Goal: Browse casually

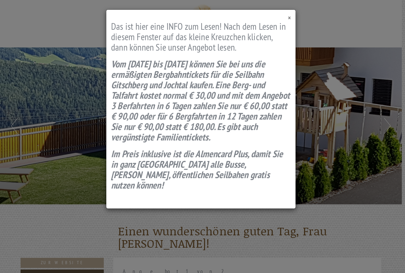
click at [290, 19] on span "×" at bounding box center [289, 18] width 3 height 9
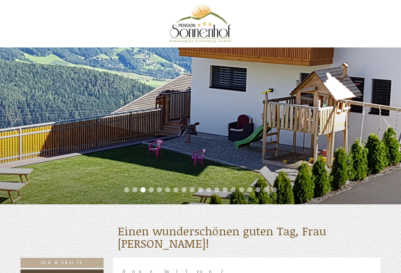
click at [388, 123] on button "Next" at bounding box center [387, 126] width 7 height 16
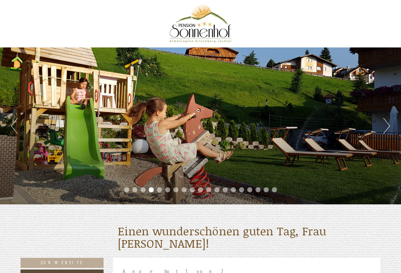
click at [388, 121] on button "Next" at bounding box center [387, 126] width 7 height 16
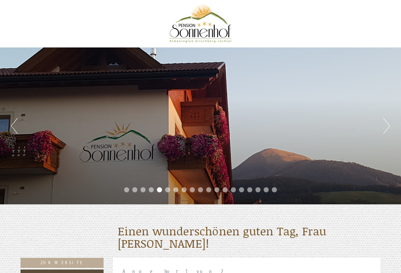
click at [388, 121] on button "Next" at bounding box center [387, 126] width 7 height 16
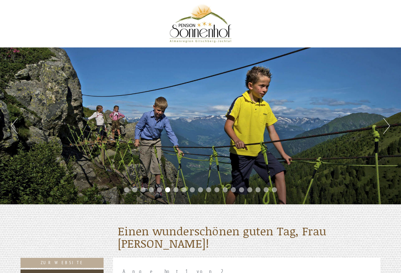
click at [388, 121] on button "Next" at bounding box center [387, 126] width 7 height 16
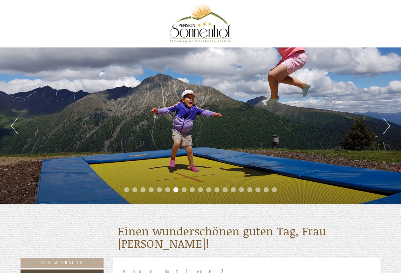
click at [388, 121] on button "Next" at bounding box center [387, 126] width 7 height 16
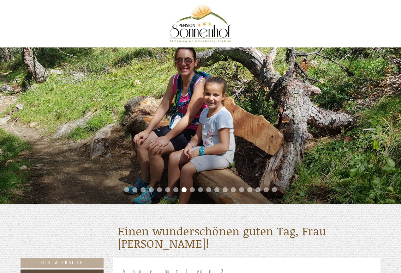
click at [388, 121] on button "Next" at bounding box center [387, 126] width 7 height 16
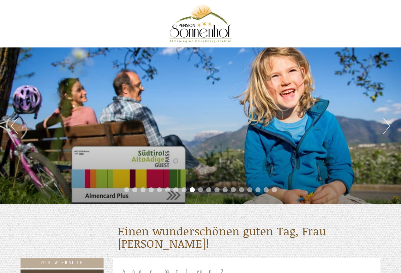
click at [388, 121] on button "Next" at bounding box center [387, 126] width 7 height 16
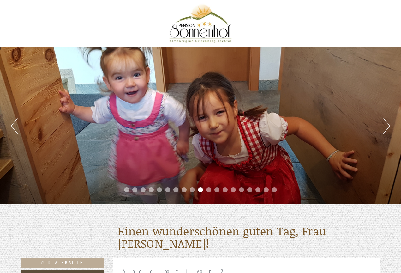
click at [388, 121] on button "Next" at bounding box center [387, 126] width 7 height 16
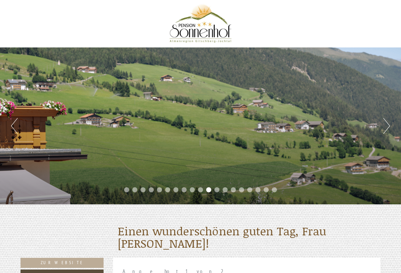
click at [388, 121] on button "Next" at bounding box center [387, 126] width 7 height 16
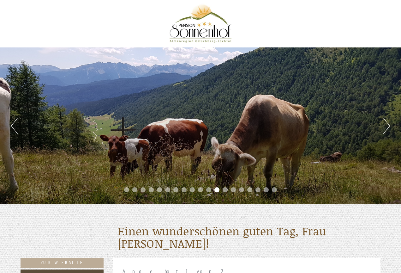
click at [388, 121] on button "Next" at bounding box center [387, 126] width 7 height 16
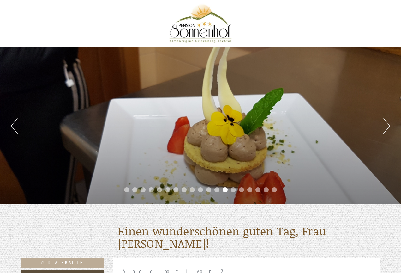
click at [388, 121] on button "Next" at bounding box center [387, 126] width 7 height 16
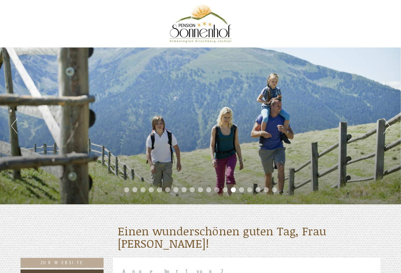
click at [388, 121] on button "Next" at bounding box center [387, 126] width 7 height 16
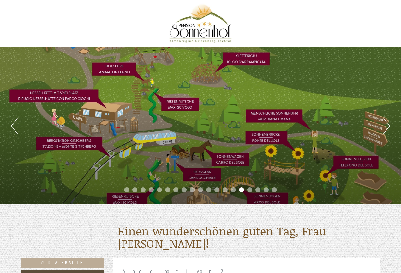
click at [388, 121] on button "Next" at bounding box center [387, 126] width 7 height 16
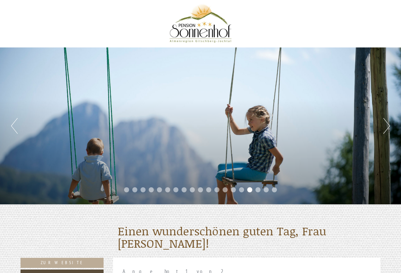
click at [19, 123] on div "Previous Next 1 2 3 4 5 6 7 8 9 10 11 12 13 14 15 16 17 18 19" at bounding box center [200, 125] width 401 height 157
click at [12, 123] on button "Previous" at bounding box center [14, 126] width 7 height 16
click at [391, 127] on div "Previous Next 1 2 3 4 5 6 7 8 9 10 11 12 13 14 15 16 17 18 19" at bounding box center [200, 125] width 401 height 157
click at [388, 124] on button "Next" at bounding box center [387, 126] width 7 height 16
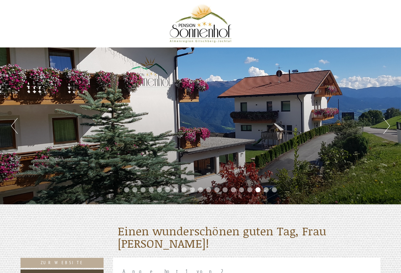
click at [385, 124] on button "Next" at bounding box center [387, 126] width 7 height 16
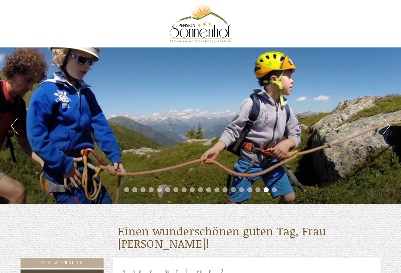
click at [385, 124] on button "Next" at bounding box center [387, 126] width 7 height 16
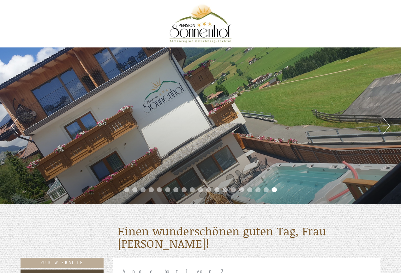
click at [385, 125] on button "Next" at bounding box center [387, 126] width 7 height 16
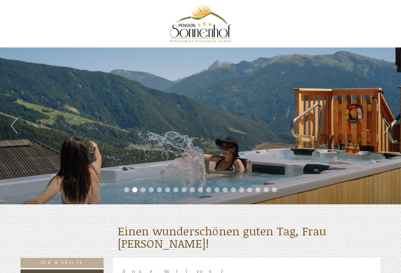
click at [385, 125] on button "Next" at bounding box center [387, 126] width 7 height 16
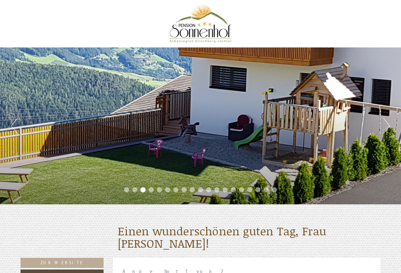
click at [385, 125] on button "Next" at bounding box center [387, 126] width 7 height 16
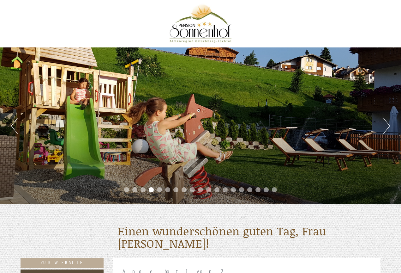
click at [385, 125] on button "Next" at bounding box center [387, 126] width 7 height 16
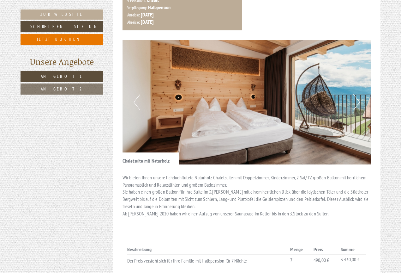
scroll to position [316, 0]
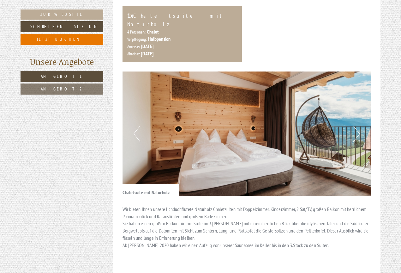
click at [355, 128] on button "Next" at bounding box center [357, 134] width 7 height 16
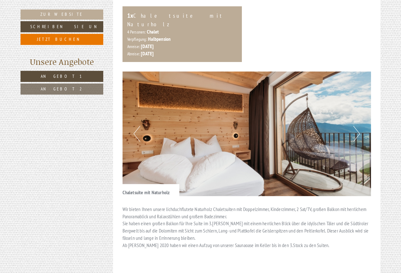
click at [356, 127] on button "Next" at bounding box center [357, 134] width 7 height 16
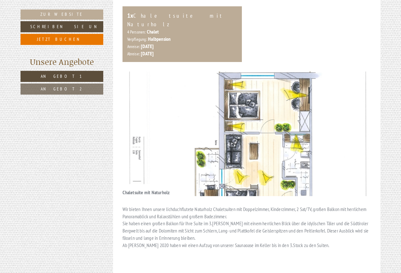
click at [356, 127] on button "Next" at bounding box center [357, 134] width 7 height 16
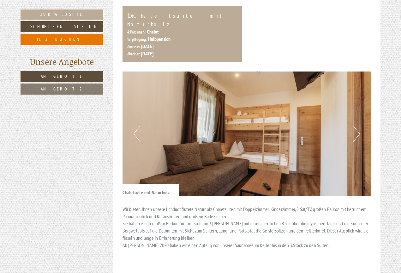
click at [356, 127] on button "Next" at bounding box center [357, 134] width 7 height 16
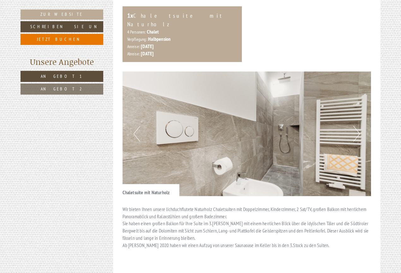
click at [356, 127] on button "Next" at bounding box center [357, 134] width 7 height 16
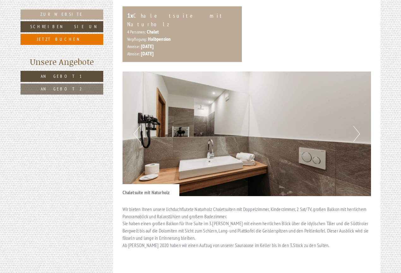
click at [356, 128] on button "Next" at bounding box center [357, 134] width 7 height 16
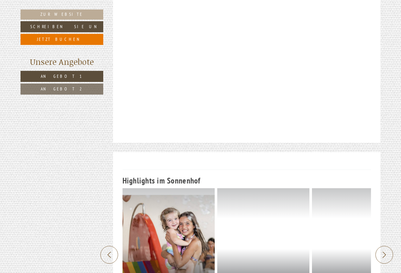
scroll to position [1675, 0]
